Goal: Navigation & Orientation: Find specific page/section

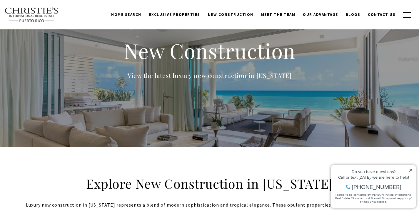
scroll to position [29, 0]
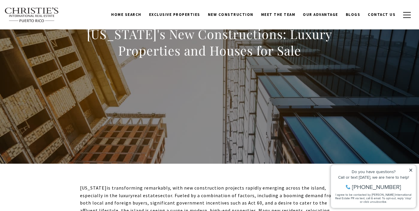
scroll to position [16, 0]
